Goal: Task Accomplishment & Management: Manage account settings

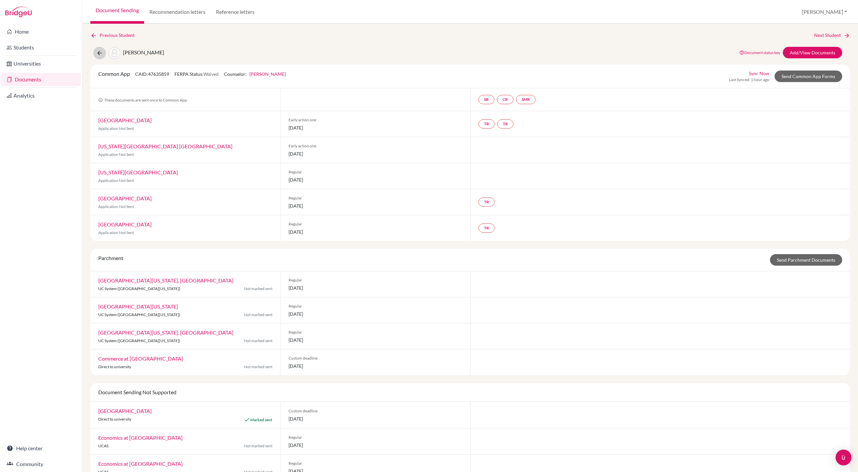
click at [103, 51] on button at bounding box center [99, 53] width 13 height 13
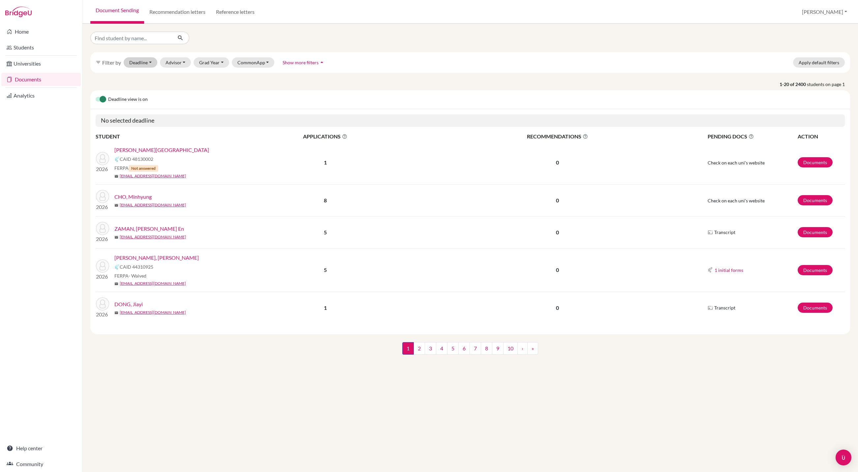
click at [149, 67] on button "Deadline - Select a date range Or double click for a single date selection Toda…" at bounding box center [141, 62] width 34 height 10
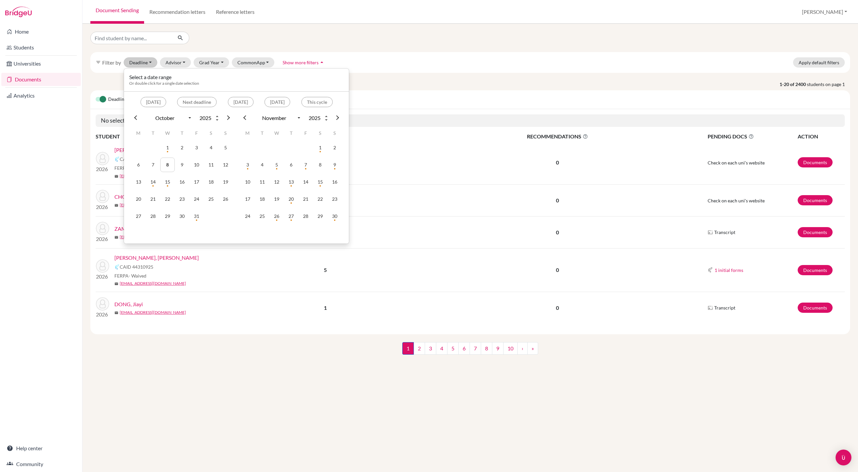
click at [450, 108] on div "Deadline view is on" at bounding box center [470, 99] width 760 height 19
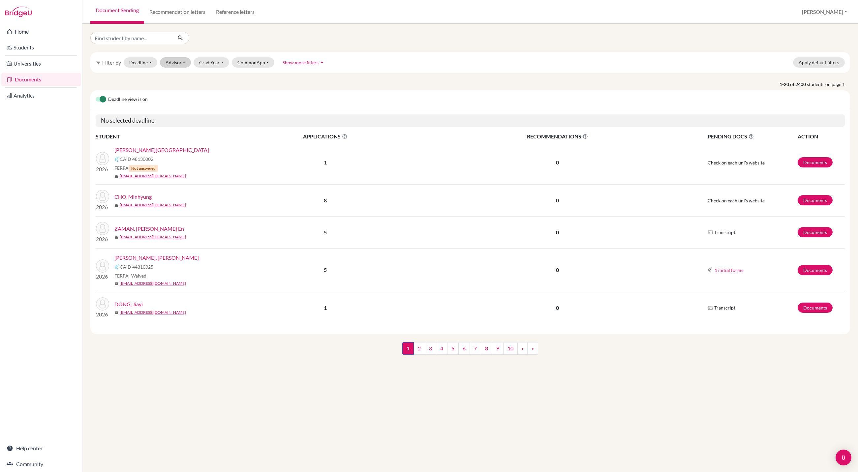
click at [191, 66] on button "Advisor" at bounding box center [175, 62] width 31 height 10
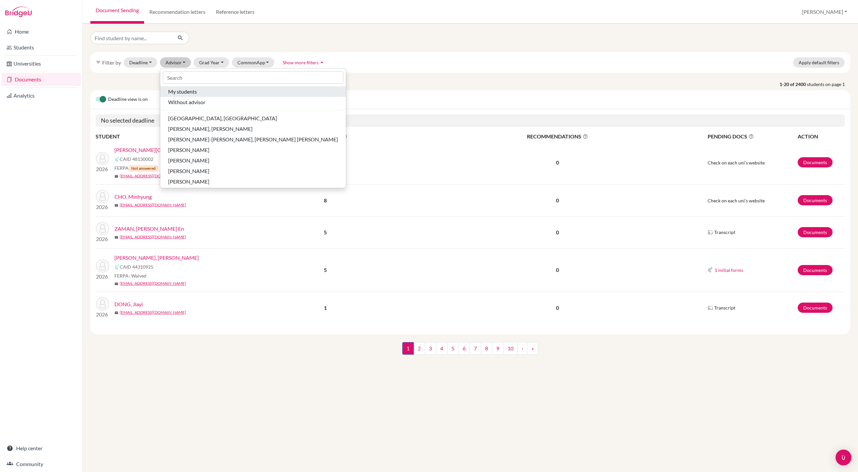
click at [197, 97] on button "My students" at bounding box center [253, 91] width 186 height 11
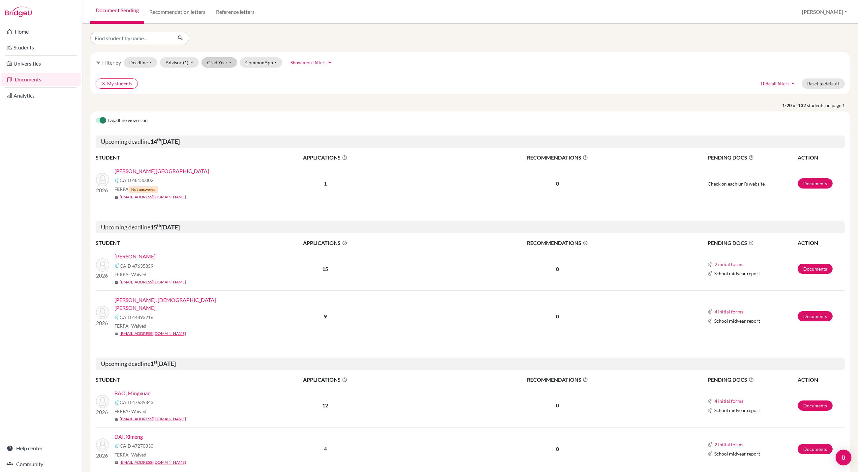
click at [237, 68] on button "Grad Year" at bounding box center [219, 62] width 36 height 10
click at [222, 112] on span "2026" at bounding box center [216, 108] width 12 height 8
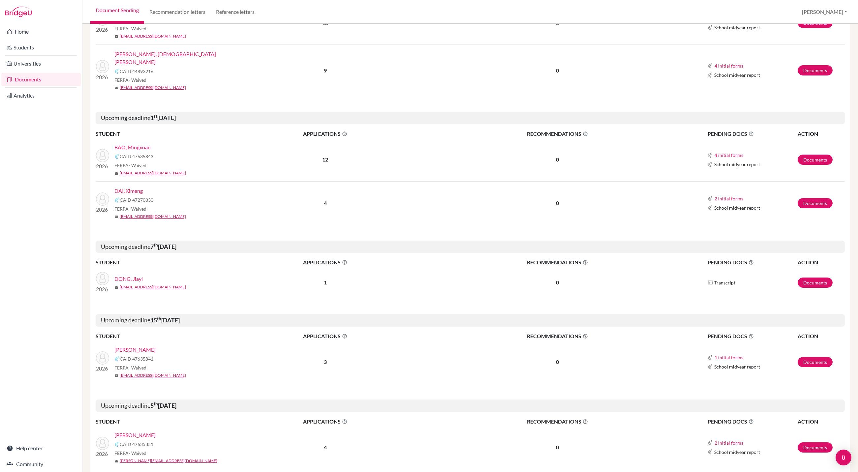
scroll to position [243, 0]
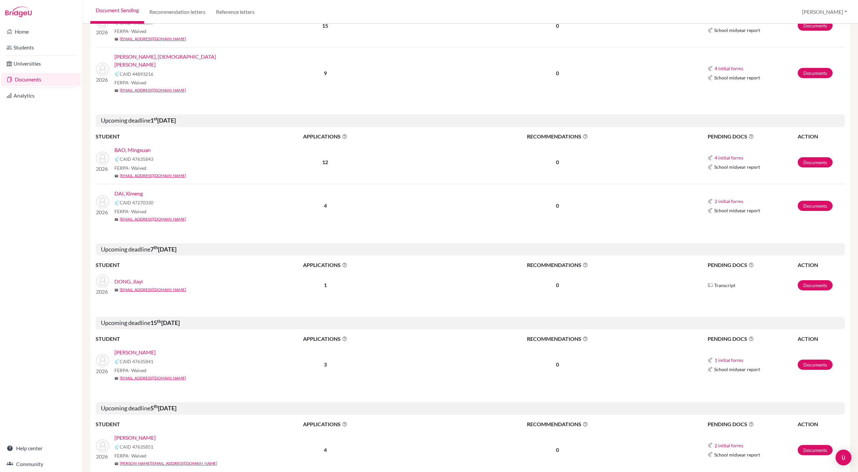
click at [153, 17] on link "[PERSON_NAME]" at bounding box center [134, 13] width 41 height 8
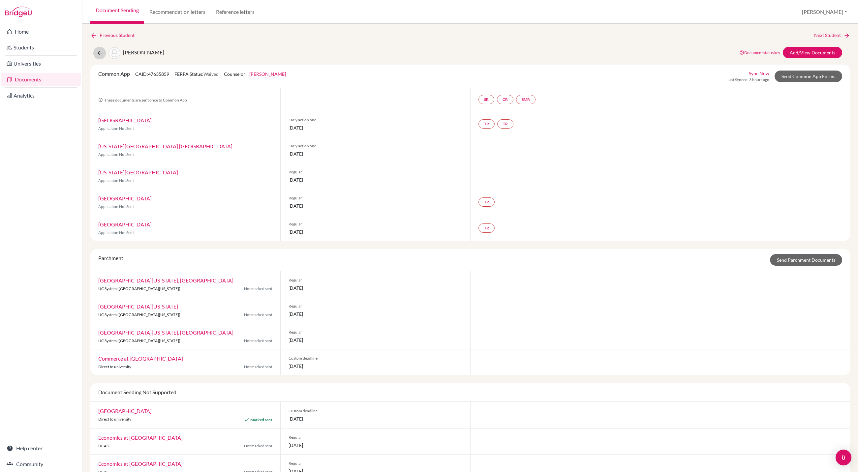
click at [103, 54] on icon at bounding box center [99, 53] width 7 height 7
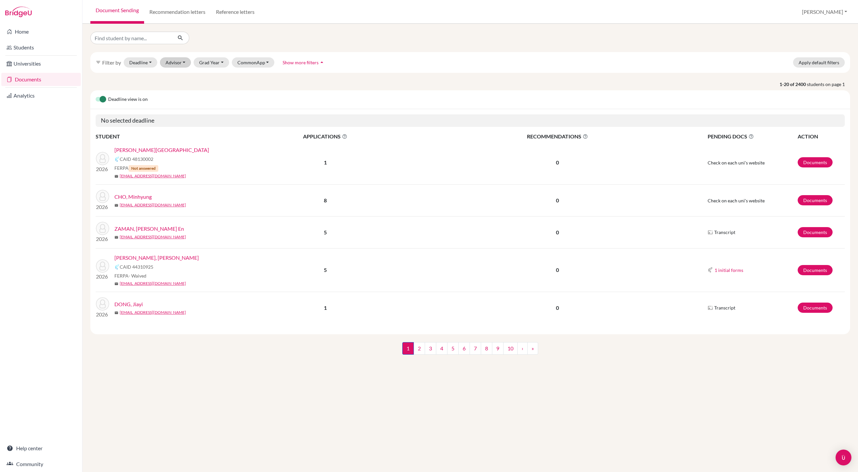
click at [191, 65] on button "Advisor" at bounding box center [175, 62] width 31 height 10
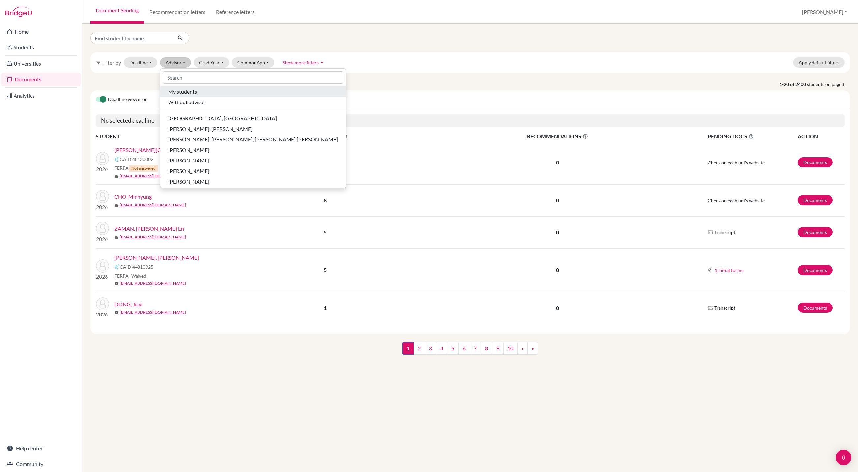
click at [194, 96] on span "My students" at bounding box center [182, 92] width 29 height 8
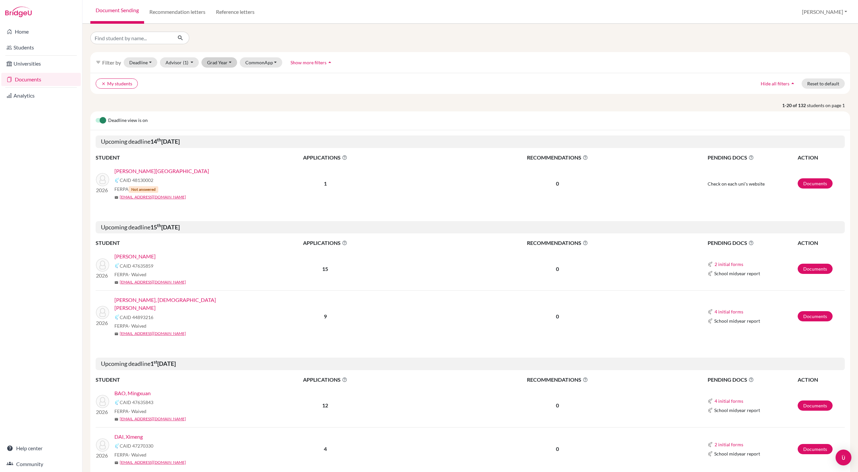
click at [237, 65] on button "Grad Year" at bounding box center [219, 62] width 36 height 10
click at [222, 112] on span "2026" at bounding box center [216, 108] width 12 height 8
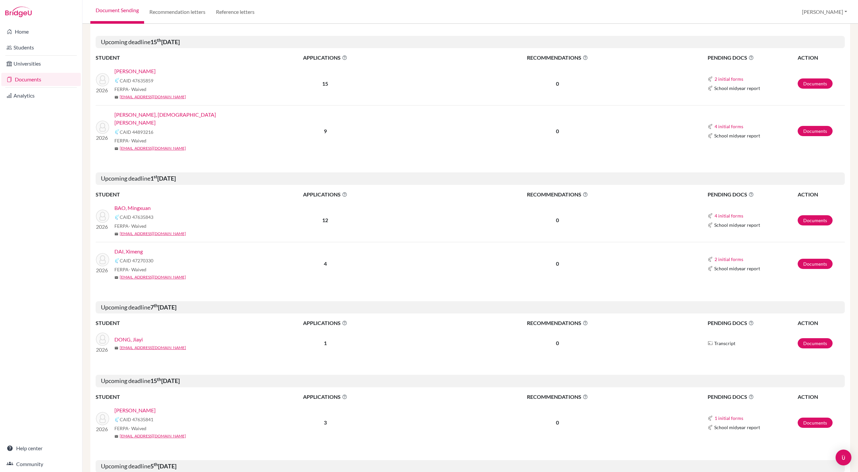
scroll to position [199, 0]
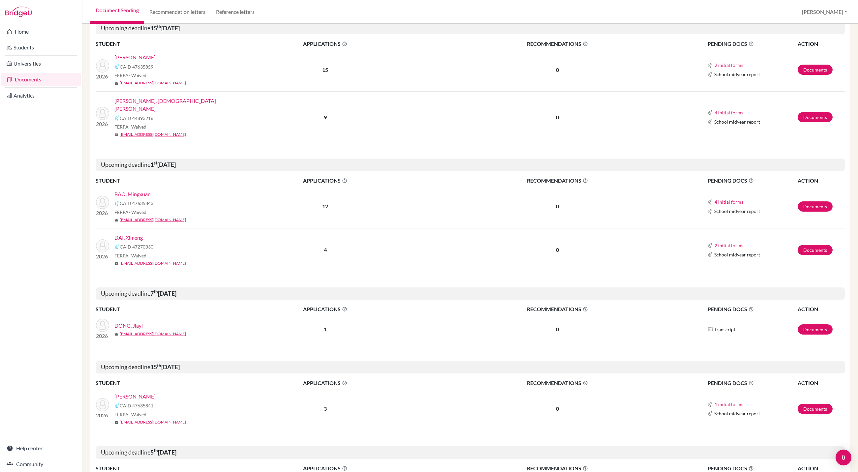
click at [179, 113] on link "[PERSON_NAME], [DEMOGRAPHIC_DATA][PERSON_NAME]" at bounding box center [173, 105] width 118 height 16
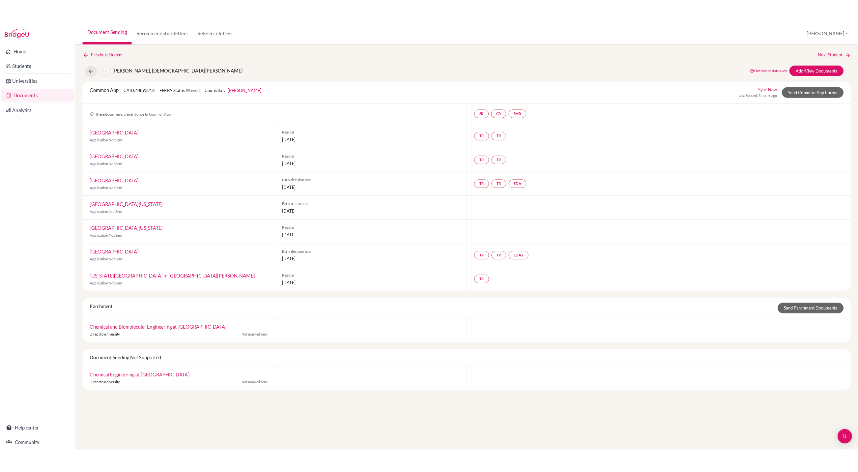
scroll to position [18, 0]
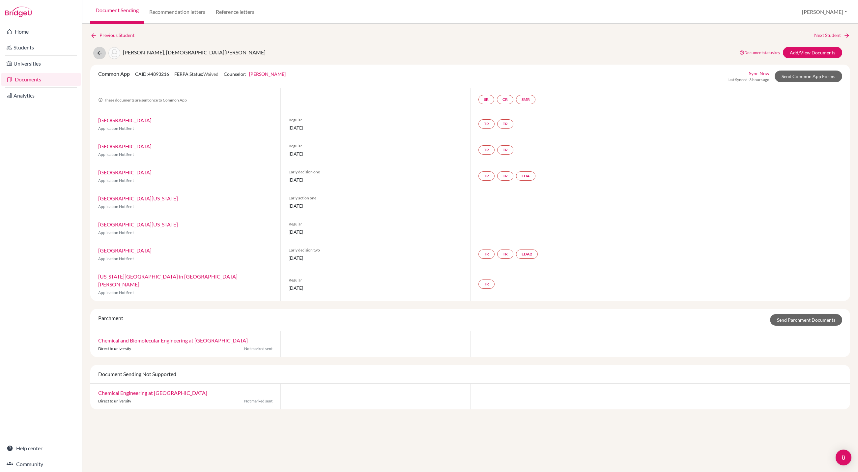
click at [106, 47] on button at bounding box center [99, 53] width 13 height 13
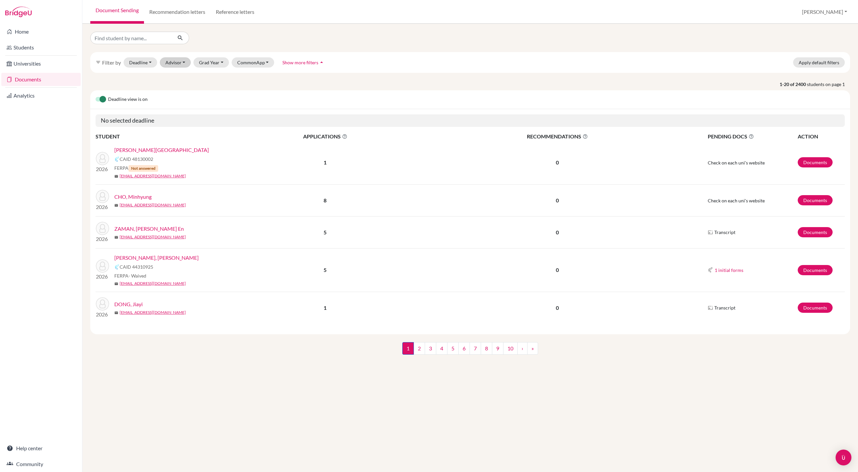
click at [191, 65] on button "Advisor" at bounding box center [175, 62] width 31 height 10
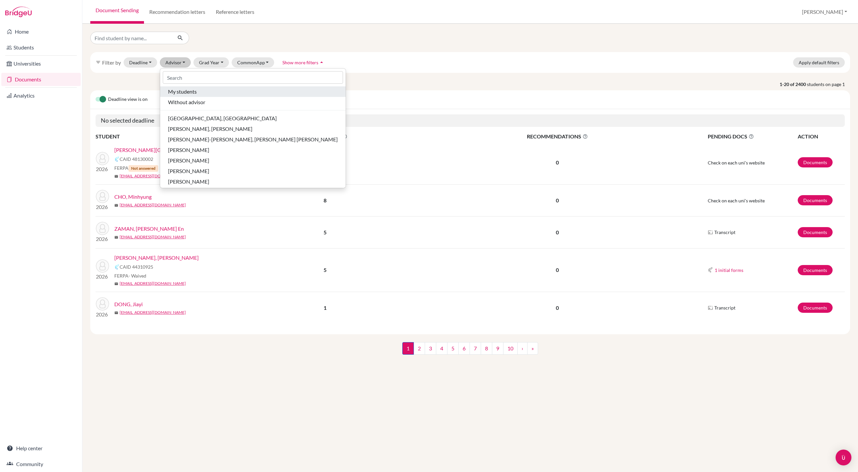
click at [192, 96] on span "My students" at bounding box center [182, 92] width 29 height 8
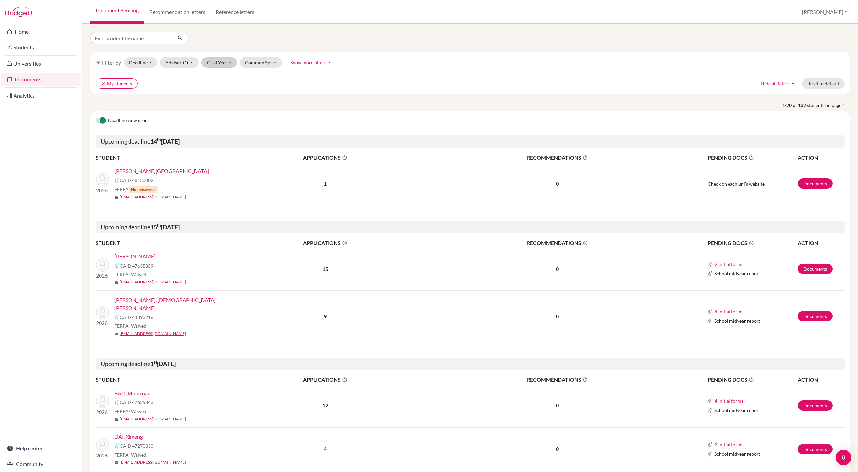
click at [237, 68] on button "Grad Year" at bounding box center [219, 62] width 36 height 10
click at [222, 112] on span "2026" at bounding box center [216, 108] width 12 height 8
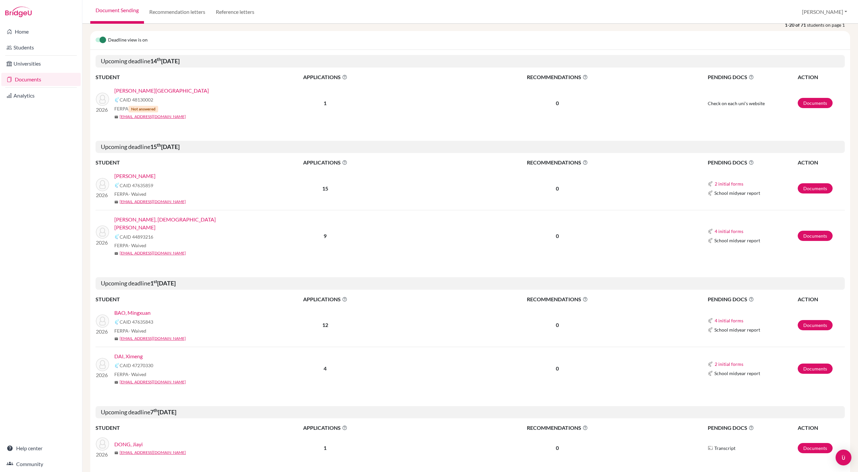
scroll to position [94, 0]
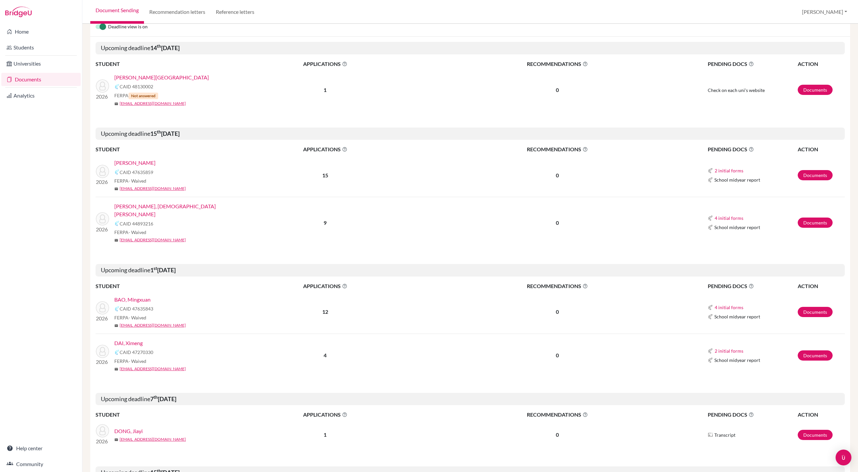
click at [149, 167] on link "KOHLI, Devansh" at bounding box center [134, 163] width 41 height 8
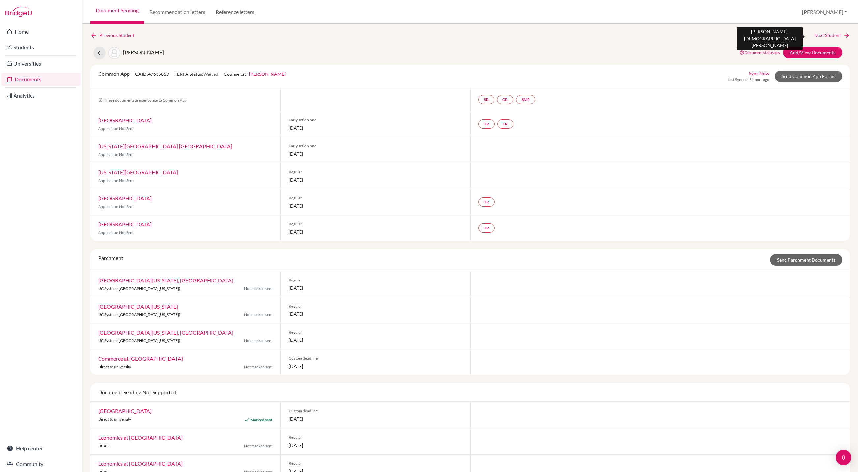
click at [821, 34] on link "Next Student" at bounding box center [833, 35] width 36 height 7
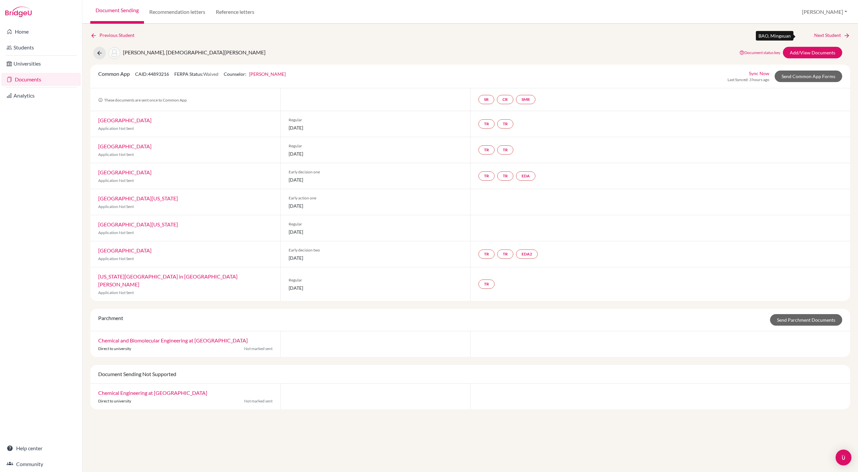
click at [826, 37] on link "Next Student" at bounding box center [833, 35] width 36 height 7
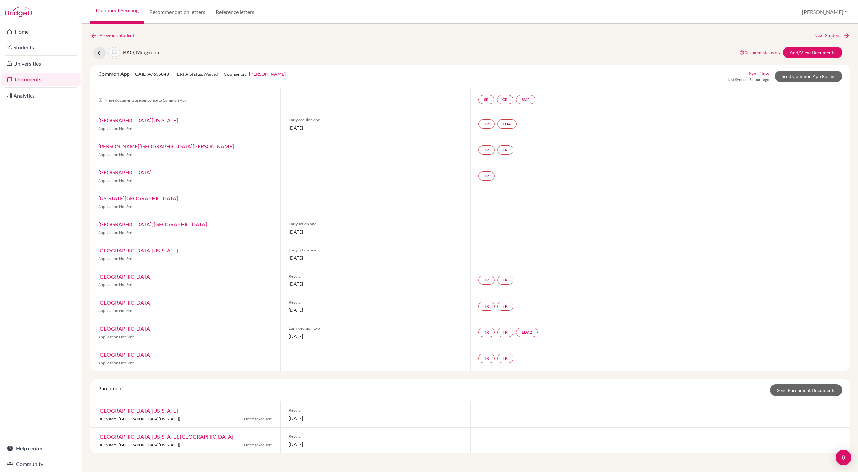
scroll to position [1, 0]
click at [822, 37] on link "Next Student" at bounding box center [833, 35] width 36 height 7
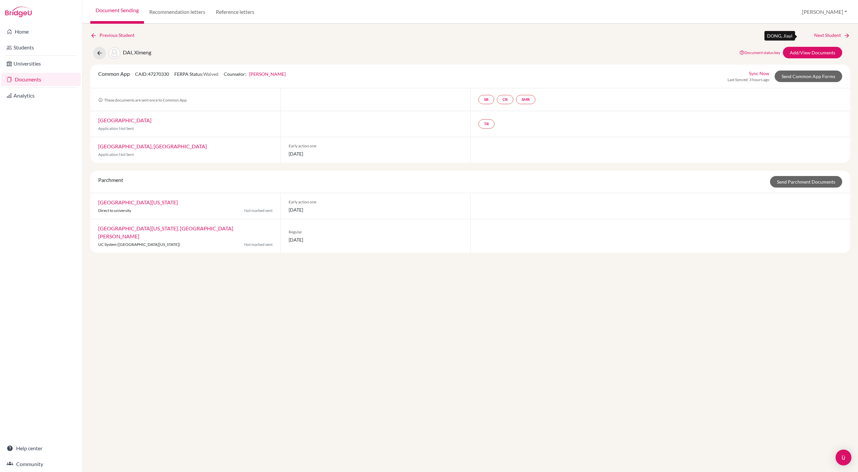
click at [821, 35] on link "Next Student" at bounding box center [833, 35] width 36 height 7
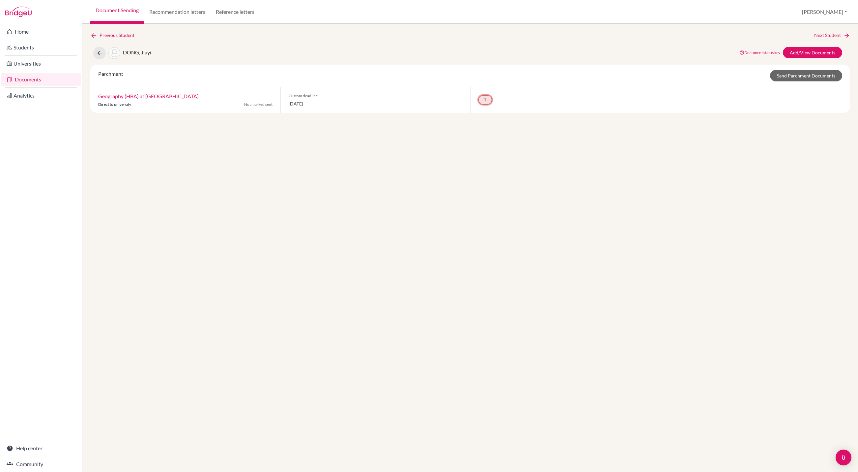
click at [491, 105] on link "T" at bounding box center [486, 99] width 14 height 9
click at [487, 136] on div "Previous Student Next Student DONG, Jiayi Document status key TR Requirement. D…" at bounding box center [470, 248] width 776 height 448
click at [108, 36] on link "Previous Student" at bounding box center [114, 35] width 49 height 7
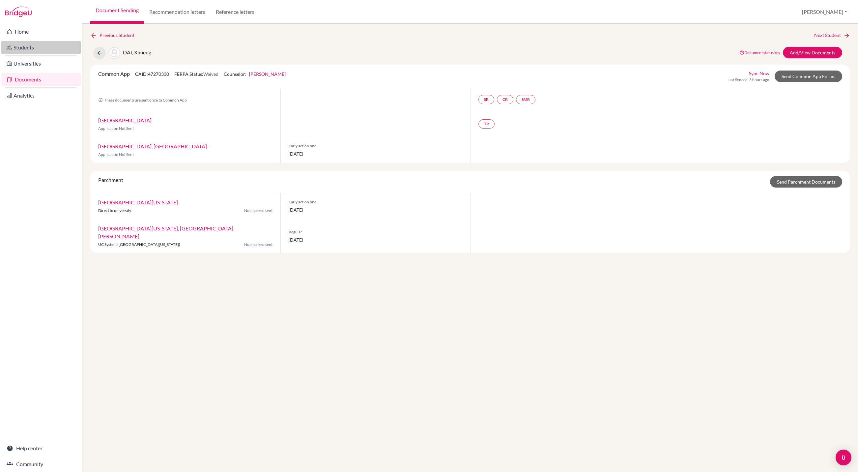
click at [26, 42] on link "Students" at bounding box center [40, 47] width 79 height 13
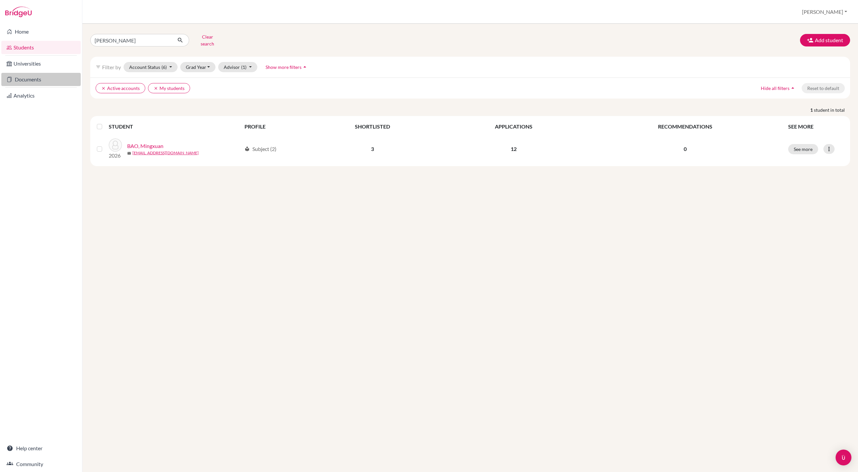
click at [38, 79] on link "Documents" at bounding box center [40, 79] width 79 height 13
